Goal: Information Seeking & Learning: Learn about a topic

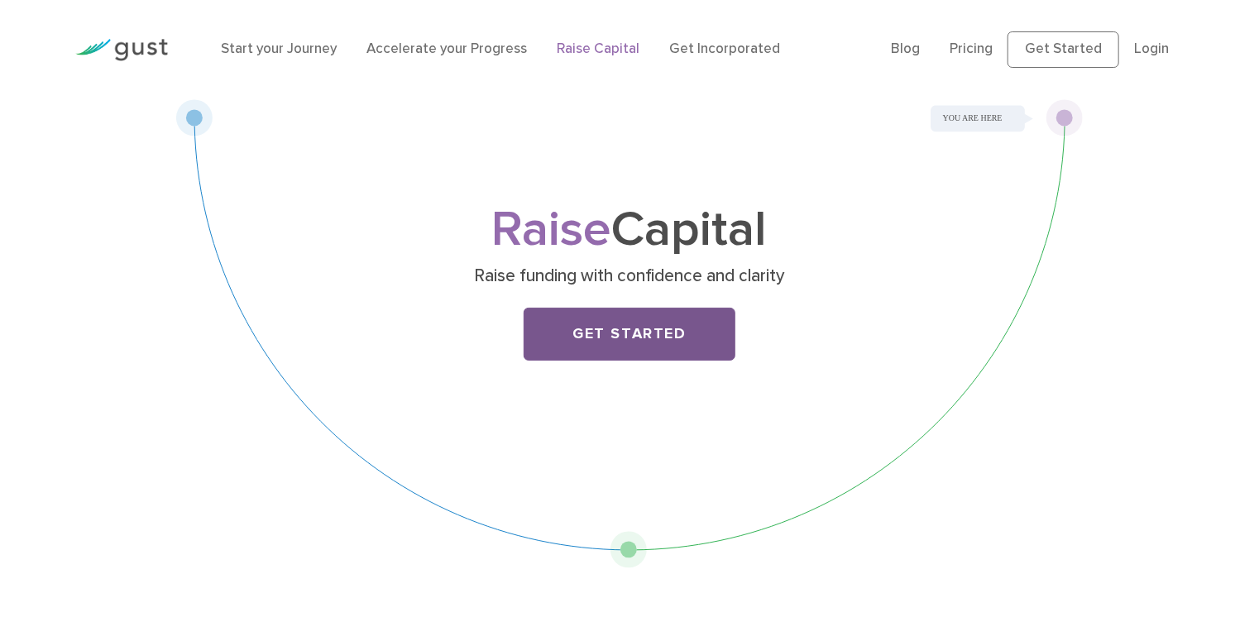
click at [702, 328] on link "Get Started" at bounding box center [630, 334] width 212 height 53
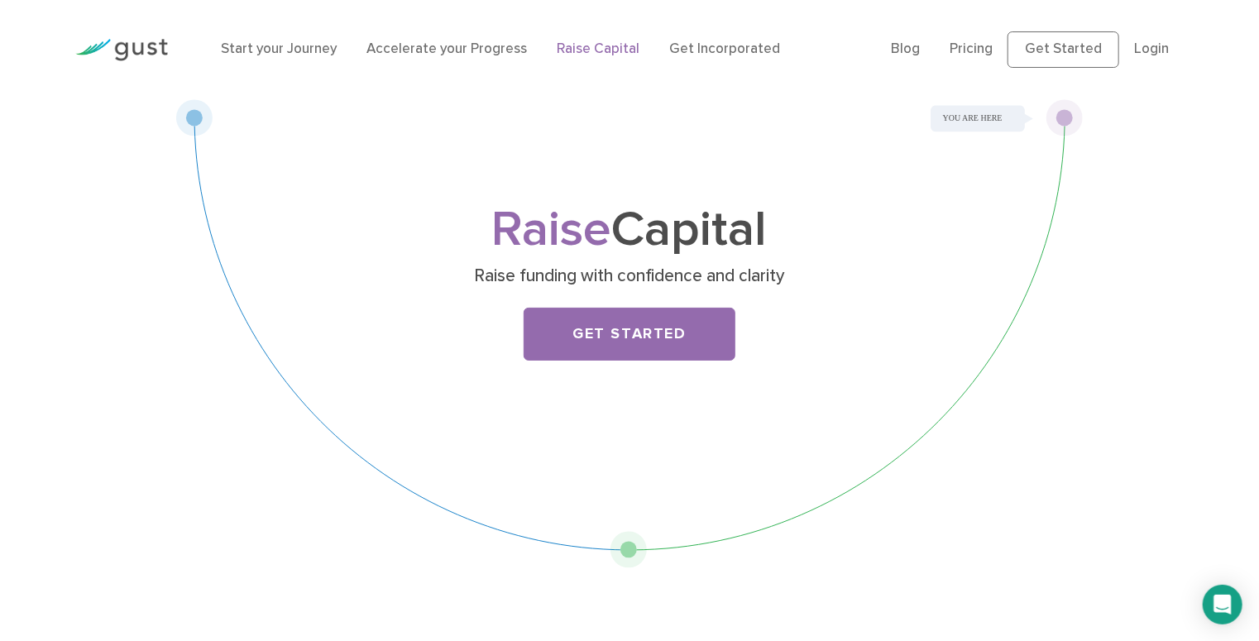
click at [632, 553] on div "Raise Capital Raise funding with confidence and clarity Get Started" at bounding box center [629, 333] width 908 height 469
click at [991, 54] on link "Pricing" at bounding box center [971, 49] width 43 height 17
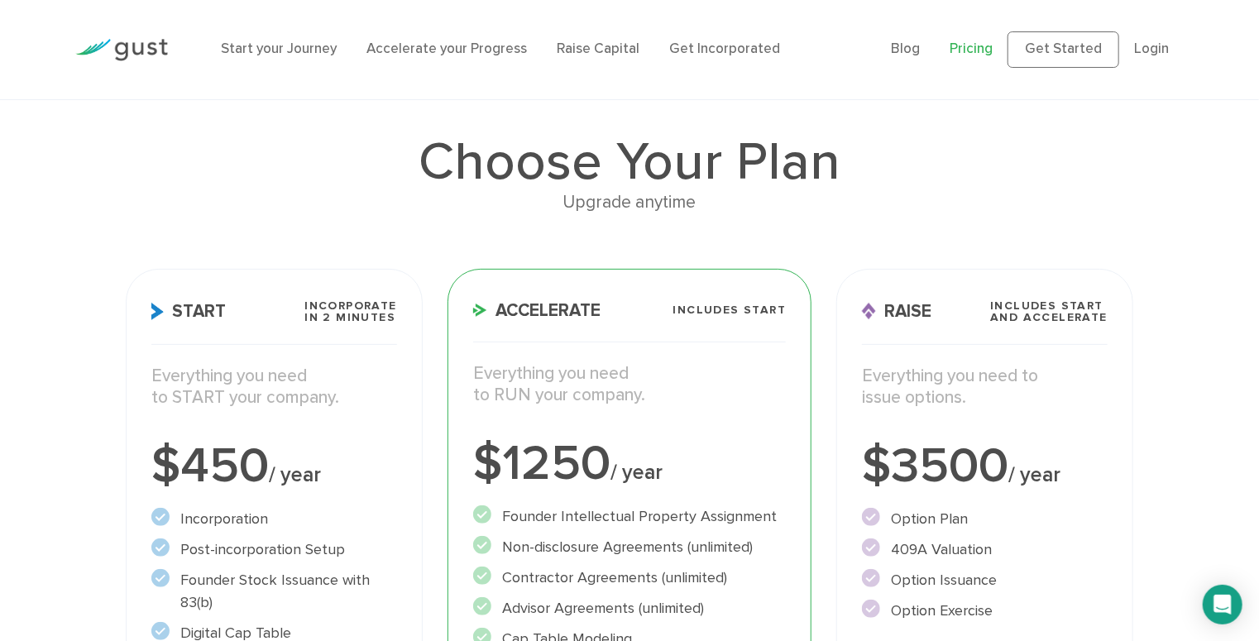
scroll to position [66, 0]
